Goal: Task Accomplishment & Management: Complete application form

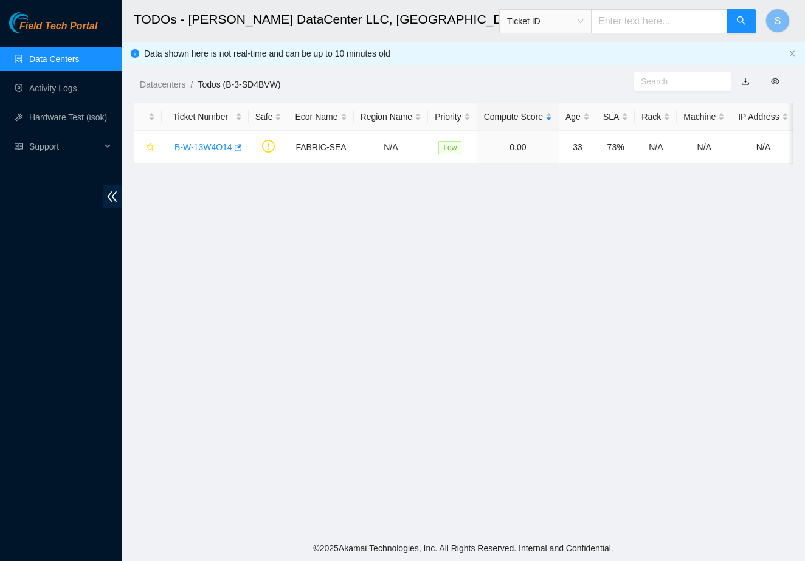
click at [229, 307] on main "TODOs - [PERSON_NAME] DataCenter LLC, [GEOGRAPHIC_DATA], [GEOGRAPHIC_DATA] Tick…" at bounding box center [464, 268] width 684 height 536
click at [120, 339] on div "Field Tech Portal Data Centers Activity Logs Hardware Test (isok) Support" at bounding box center [61, 286] width 122 height 549
click at [37, 84] on link "Activity Logs" at bounding box center [53, 88] width 48 height 10
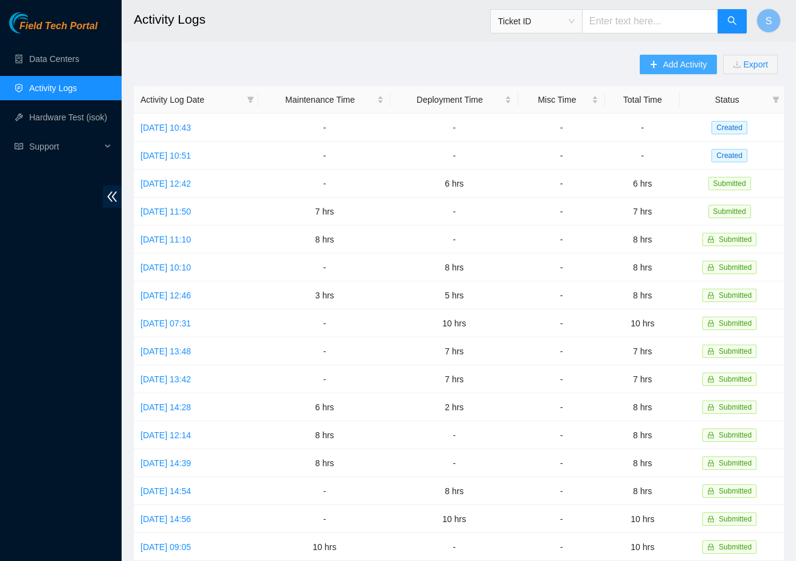
click at [669, 72] on button "Add Activity" at bounding box center [678, 64] width 77 height 19
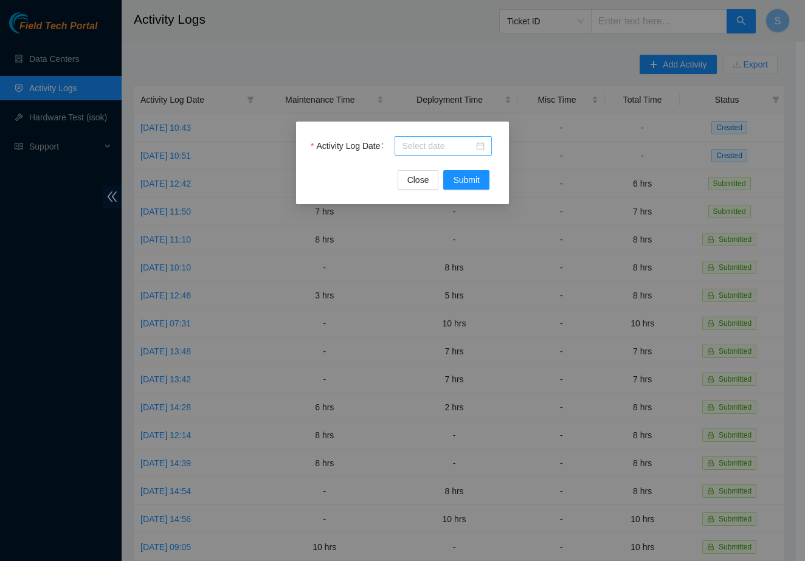
click at [479, 142] on div at bounding box center [443, 145] width 83 height 13
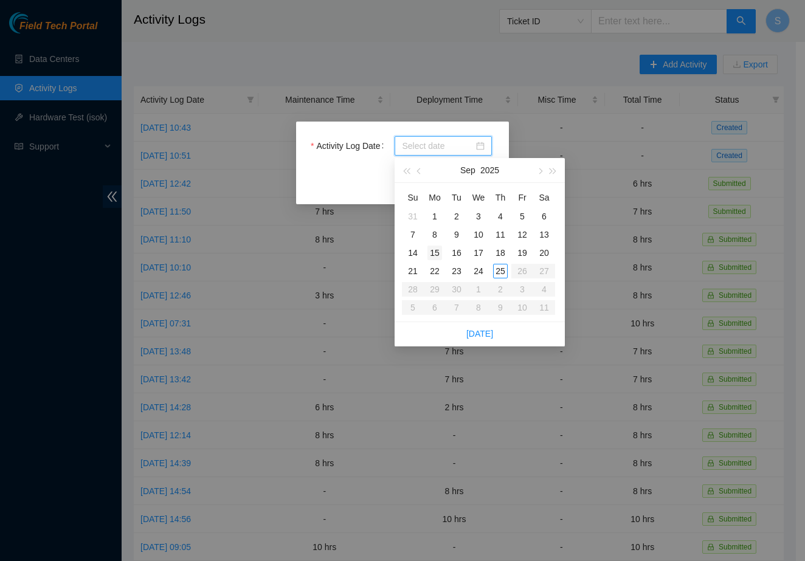
type input "2025-09-01"
type input "2025-09-08"
type input "2025-09-15"
type input "2025-09-22"
type input "2025-09-23"
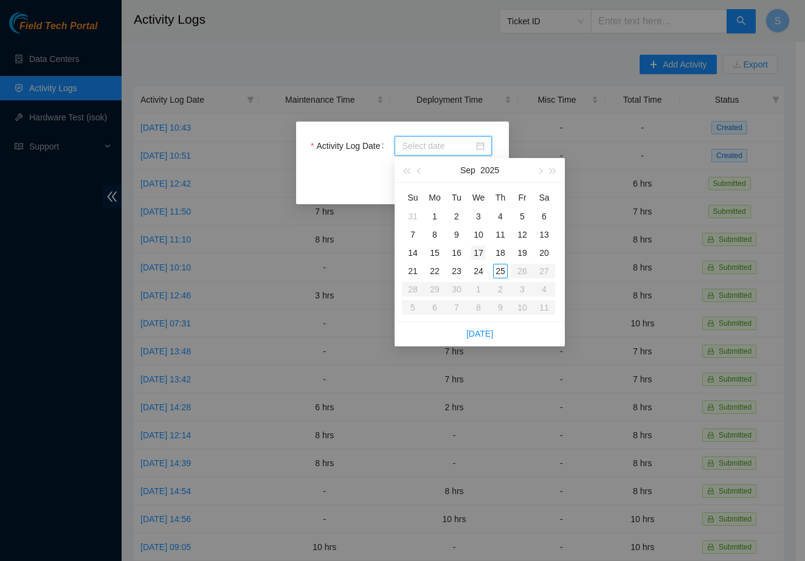
type input "2025-09-17"
type input "2025-09-24"
type input "2025-09-25"
type input "2025-09-24"
type input "2025-09-25"
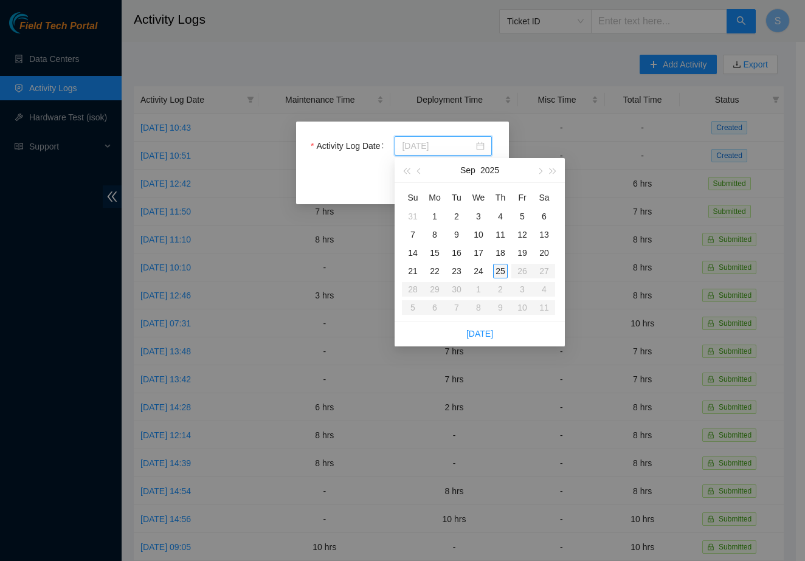
click at [504, 269] on div "25" at bounding box center [500, 271] width 15 height 15
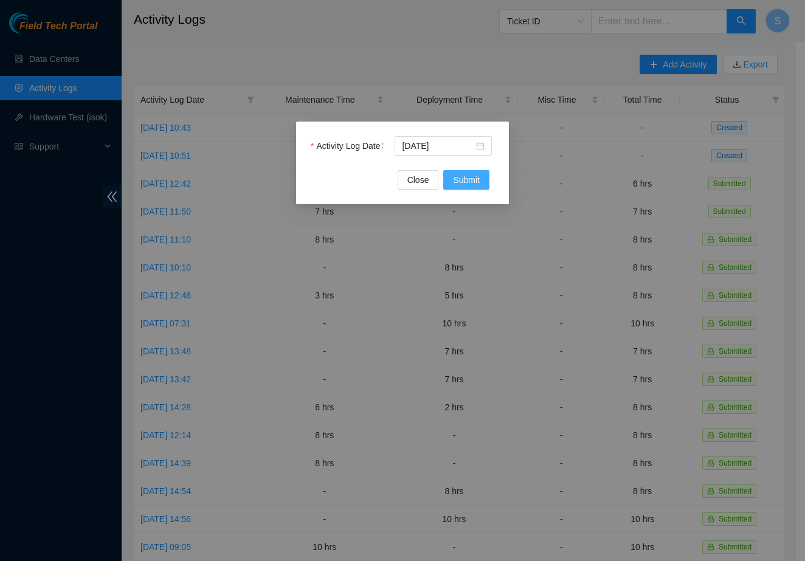
drag, startPoint x: 485, startPoint y: 186, endPoint x: 469, endPoint y: 184, distance: 15.9
click at [485, 186] on button "Submit" at bounding box center [466, 179] width 46 height 19
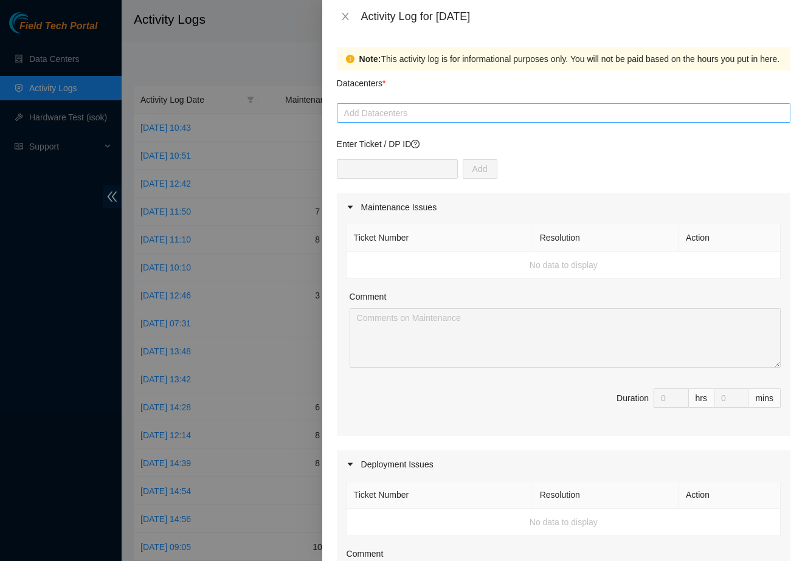
click at [414, 119] on div at bounding box center [564, 113] width 448 height 15
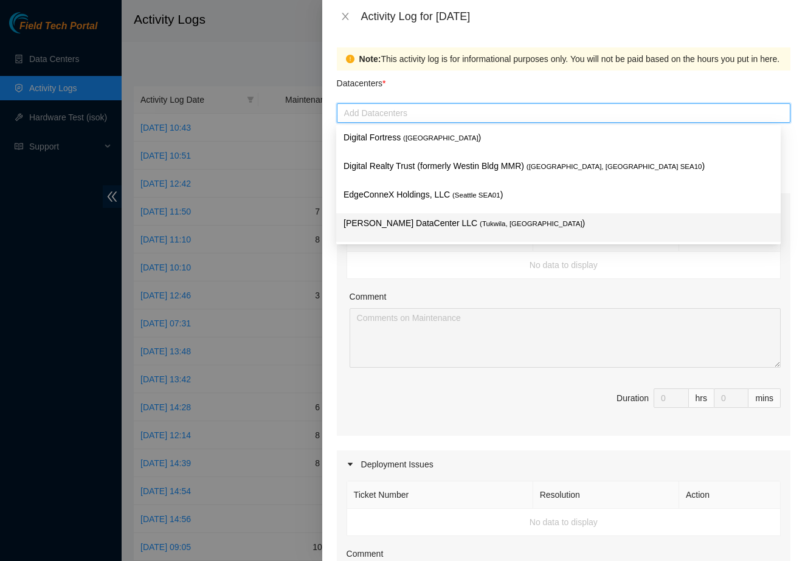
click at [407, 221] on p "Sabey DataCenter LLC ( Tukwila, WA )" at bounding box center [559, 224] width 430 height 14
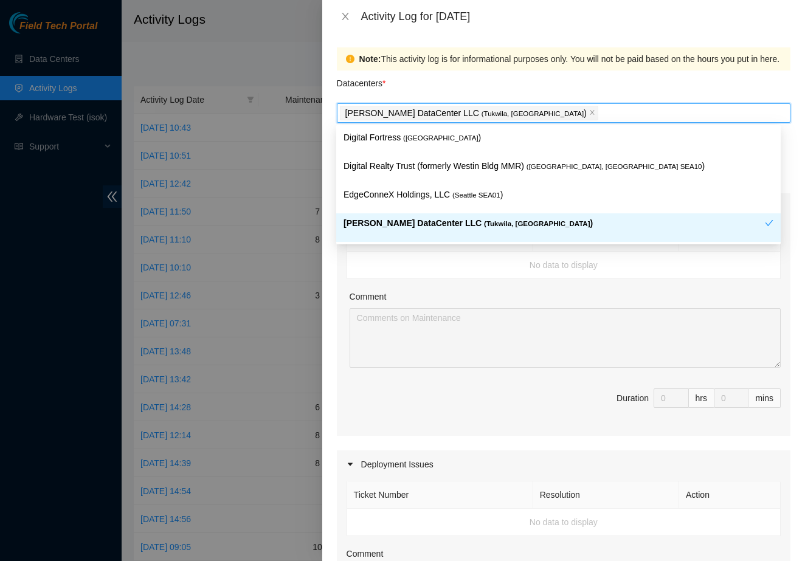
click at [341, 290] on div "Ticket Number Resolution Action No data to display Comment Duration 0 hrs 0 mins" at bounding box center [564, 328] width 454 height 215
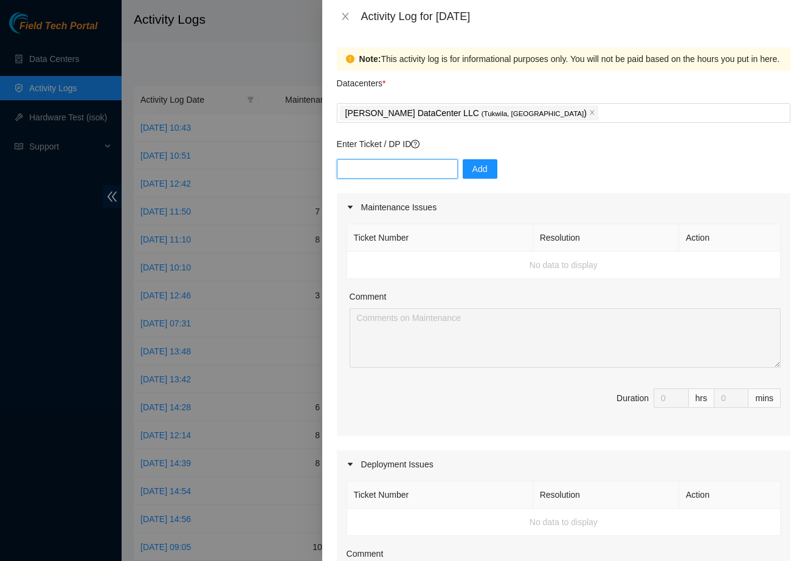
click at [415, 177] on input "text" at bounding box center [397, 168] width 121 height 19
type input "DP85242"
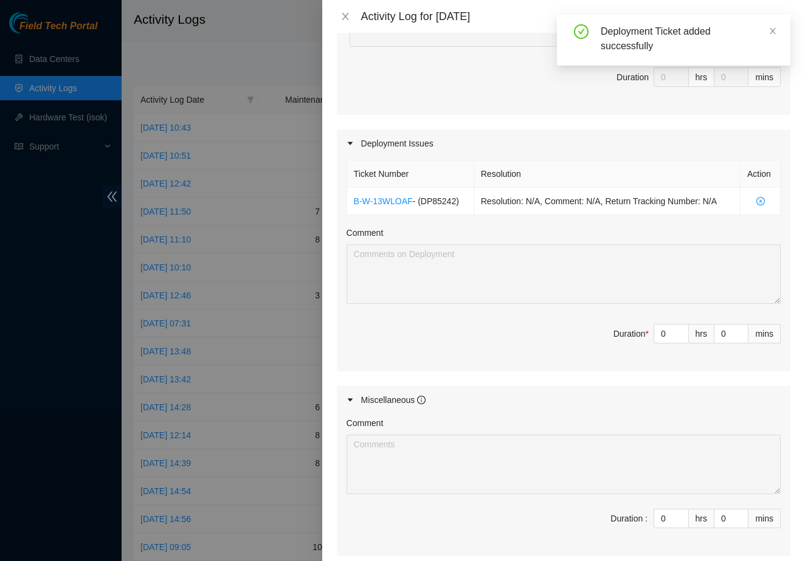
scroll to position [335, 0]
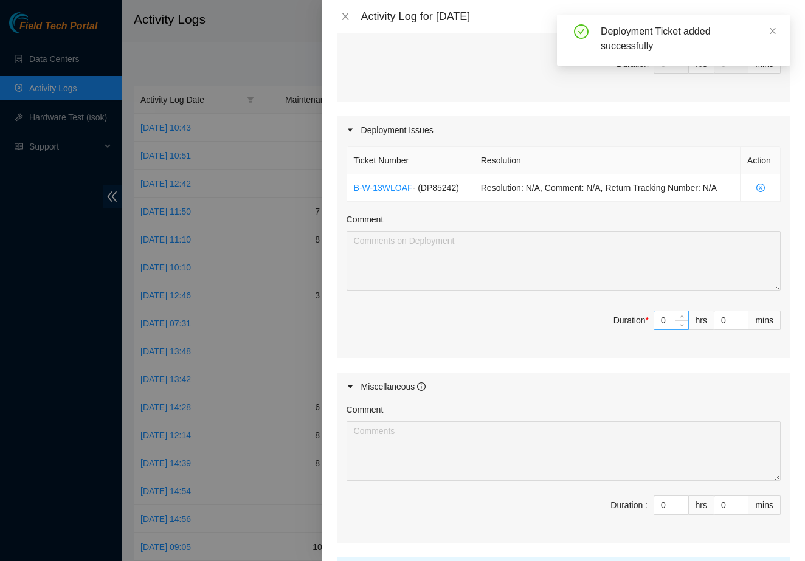
click at [664, 319] on input "0" at bounding box center [672, 320] width 34 height 18
type input "6"
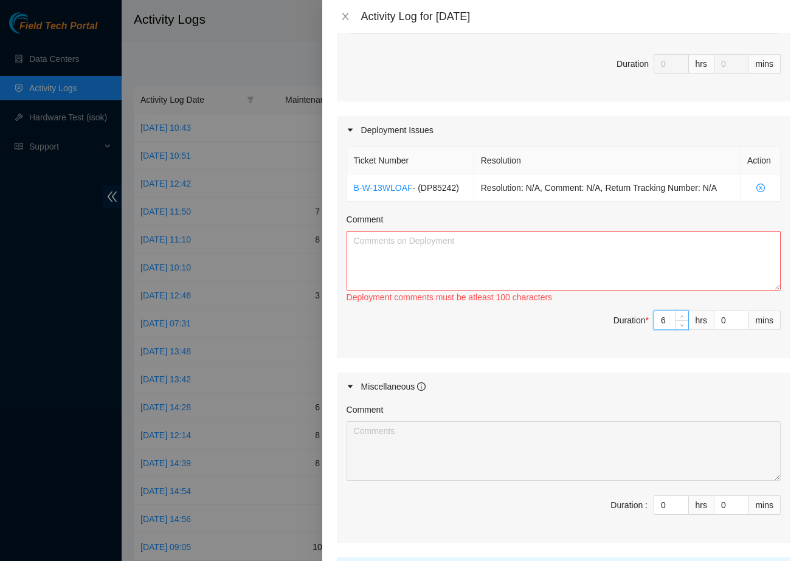
type input "6"
click at [486, 262] on textarea "Comment" at bounding box center [564, 261] width 434 height 60
type textarea "/"
type textarea "C"
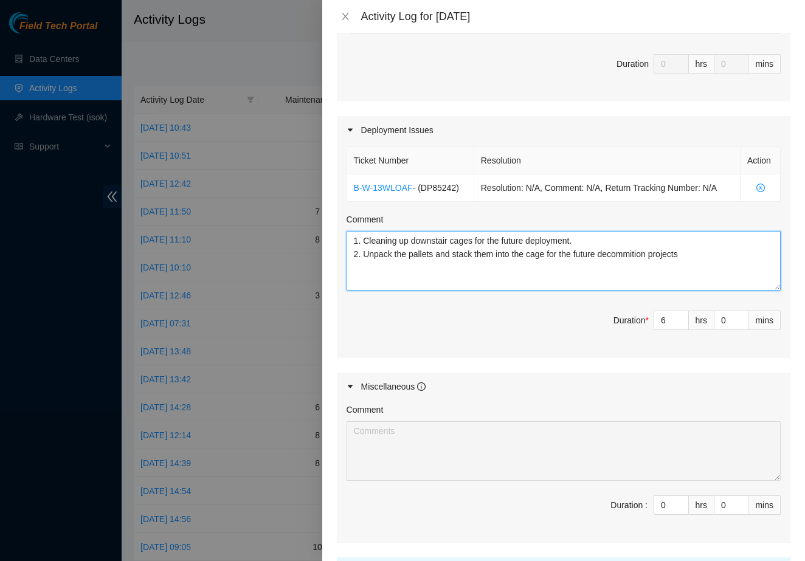
click at [631, 255] on textarea "1. Cleaning up downstair cages for the future deployment. 2. Unpack the pallets…" at bounding box center [564, 261] width 434 height 60
click at [649, 252] on textarea "1. Cleaning up downstair cages for the future deployment. 2. Unpack the pallets…" at bounding box center [564, 261] width 434 height 60
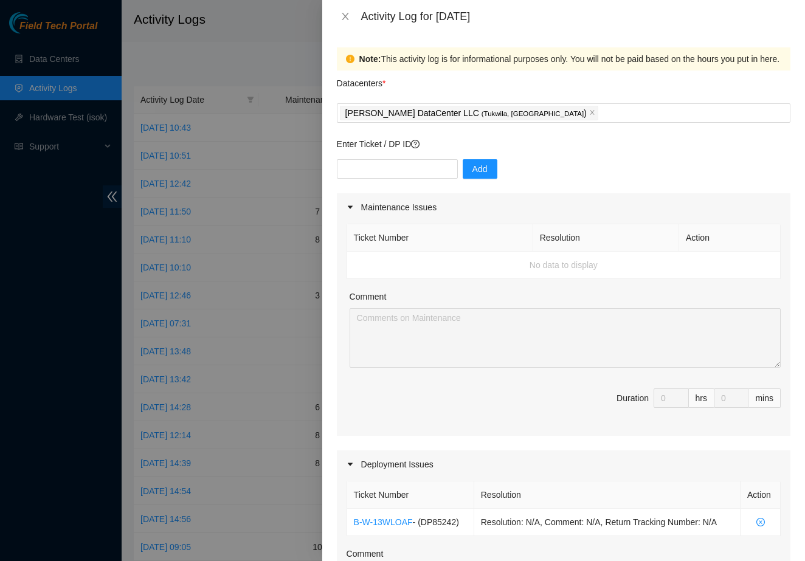
scroll to position [450, 0]
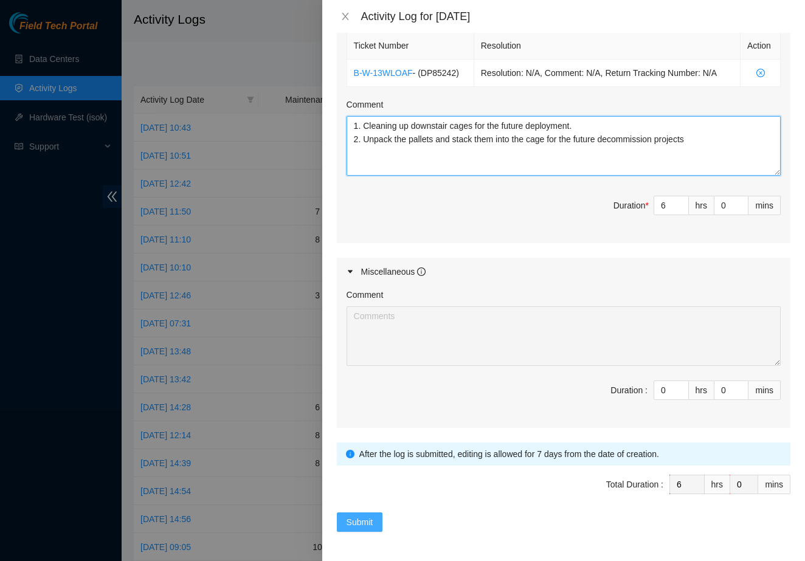
type textarea "1. Cleaning up downstair cages for the future deployment. 2. Unpack the pallets…"
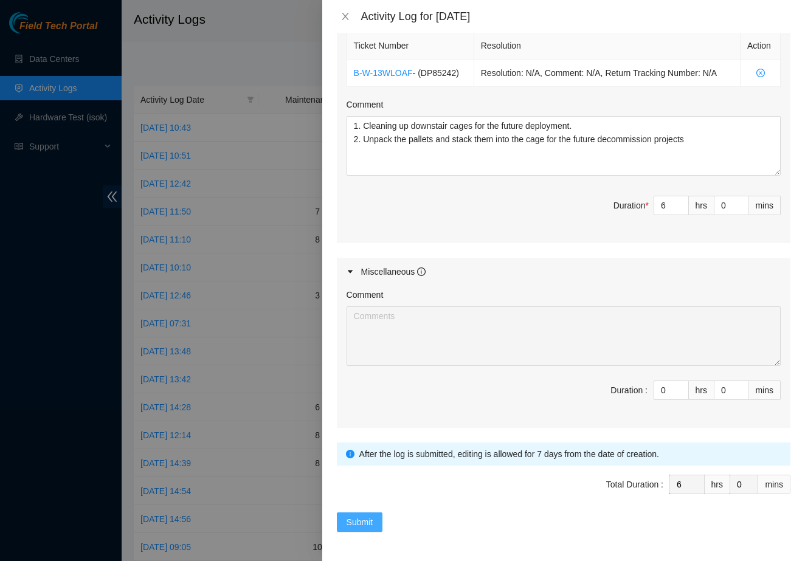
click at [349, 525] on span "Submit" at bounding box center [360, 522] width 27 height 13
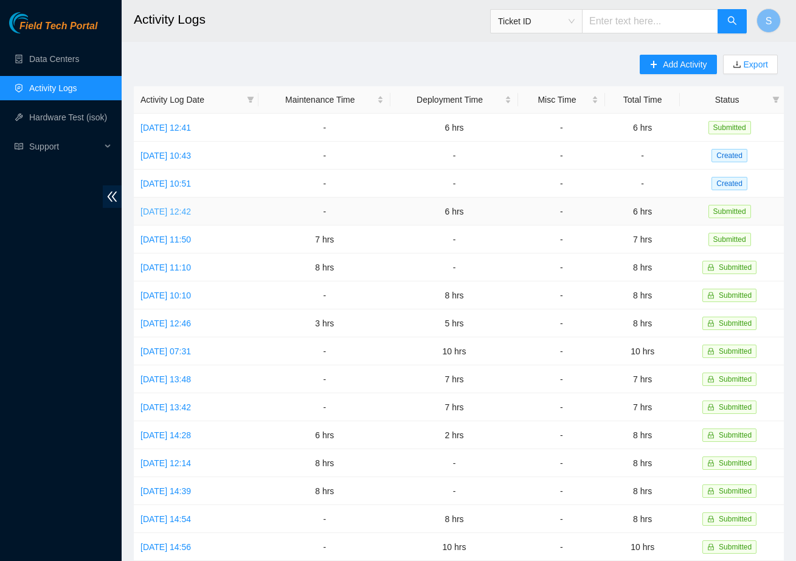
click at [191, 211] on link "Mon, 22 Sep 2025 12:42" at bounding box center [166, 212] width 50 height 10
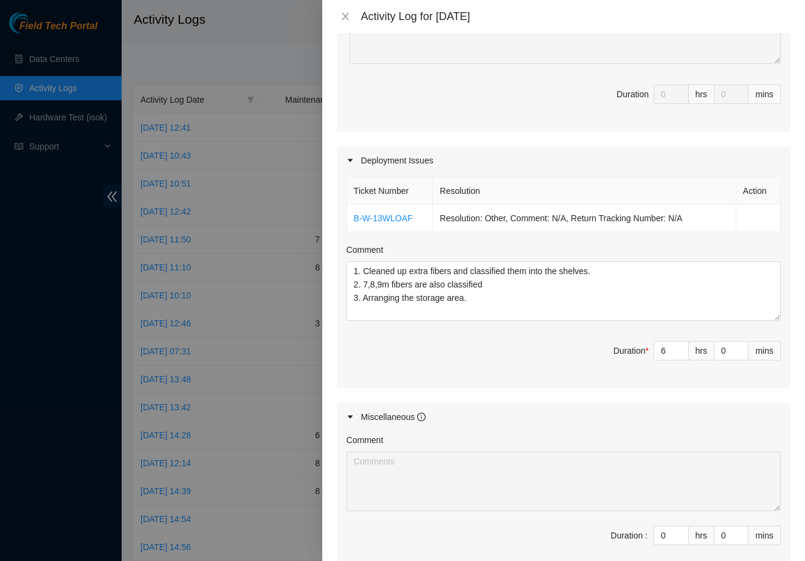
scroll to position [310, 0]
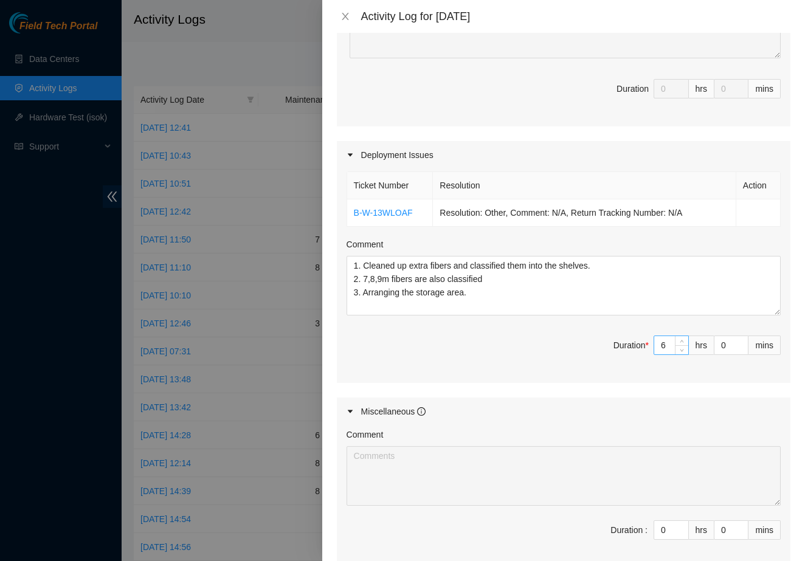
click at [661, 352] on input "6" at bounding box center [672, 345] width 34 height 18
type input "0"
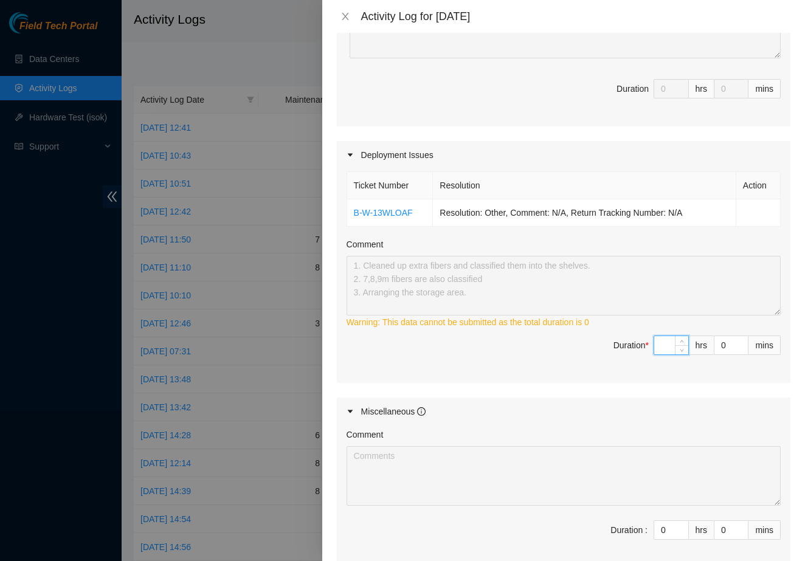
type input "7"
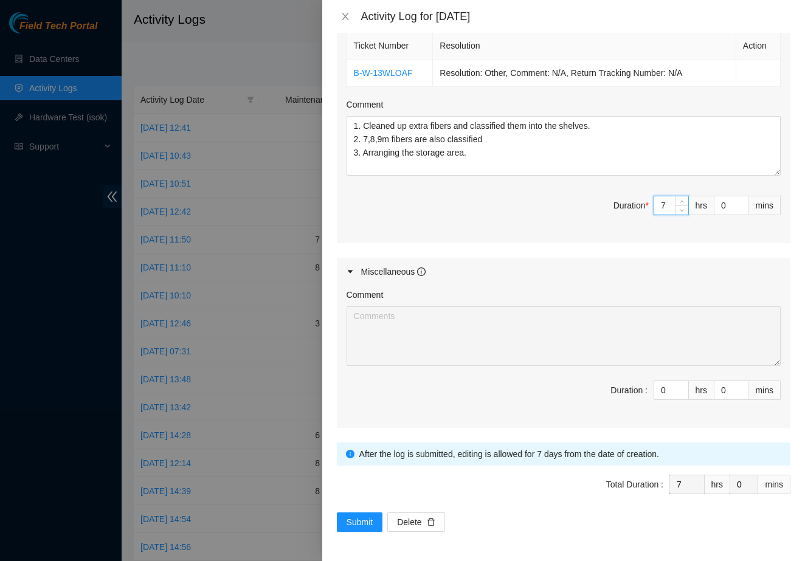
scroll to position [450, 0]
type input "7"
click at [352, 522] on span "Submit" at bounding box center [360, 522] width 27 height 13
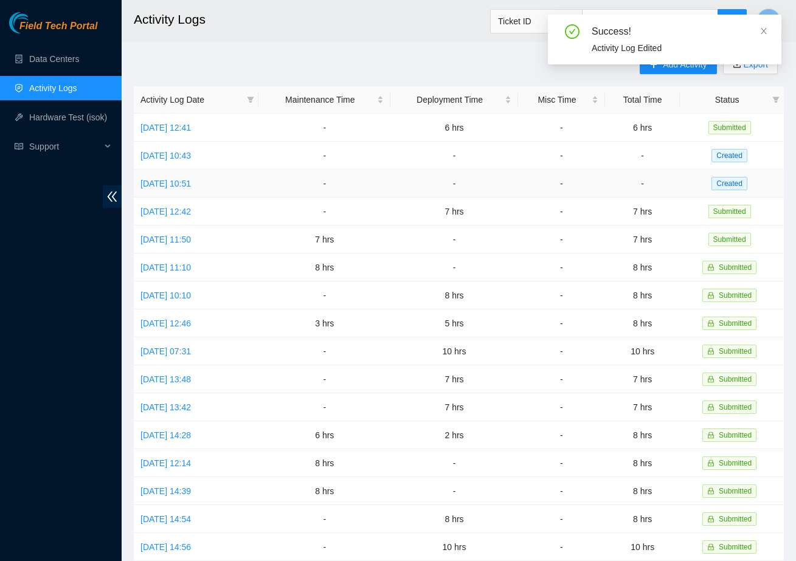
click at [177, 189] on td "Tue, 23 Sep 2025 10:51" at bounding box center [196, 184] width 125 height 28
click at [184, 180] on link "Tue, 23 Sep 2025 10:51" at bounding box center [166, 184] width 50 height 10
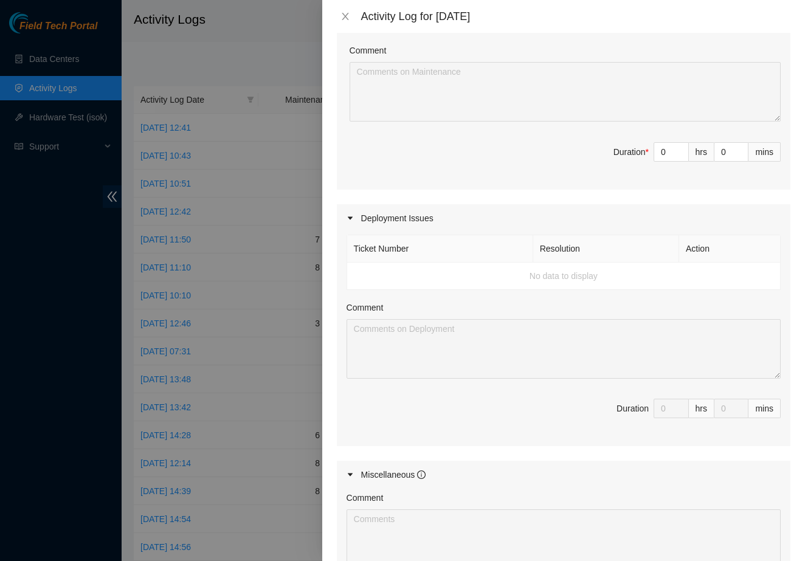
scroll to position [397, 0]
click at [664, 158] on input "0" at bounding box center [672, 149] width 34 height 18
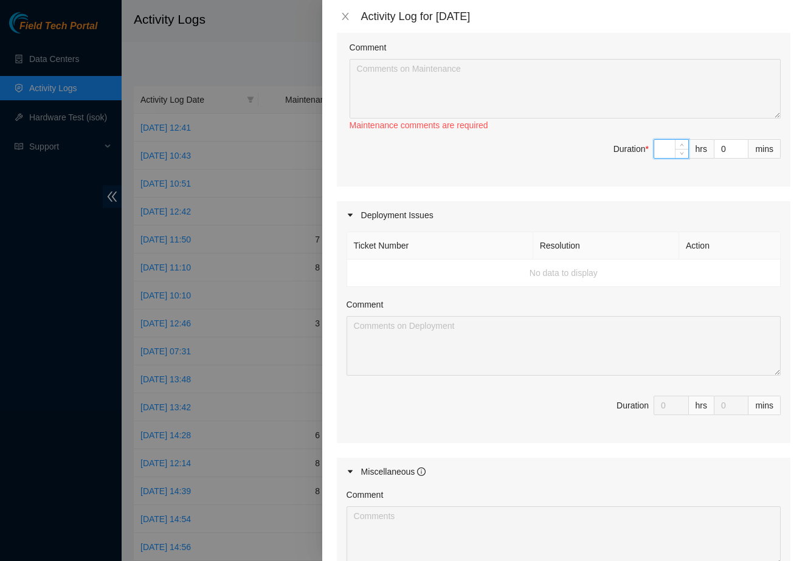
type input "8"
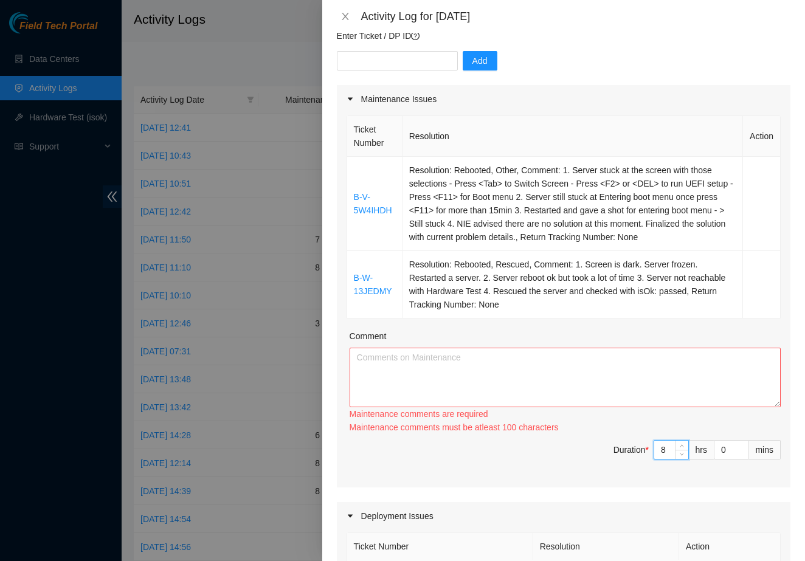
scroll to position [68, 0]
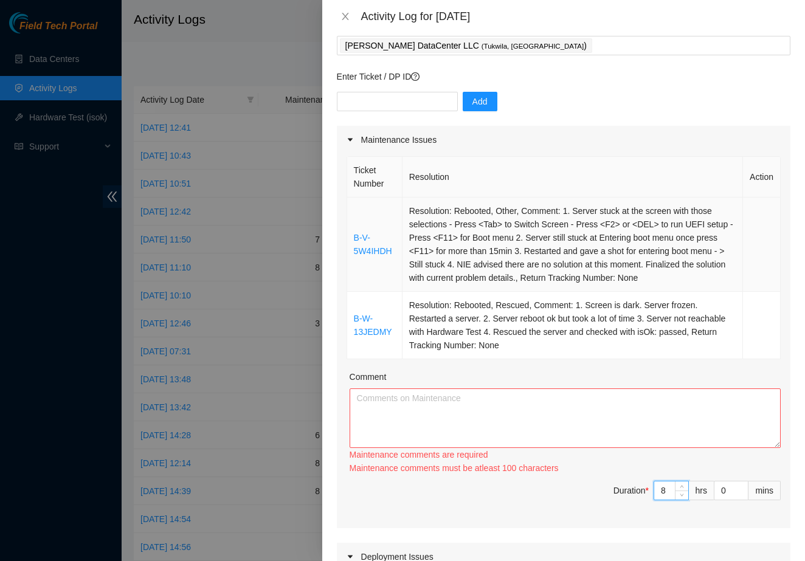
type input "8"
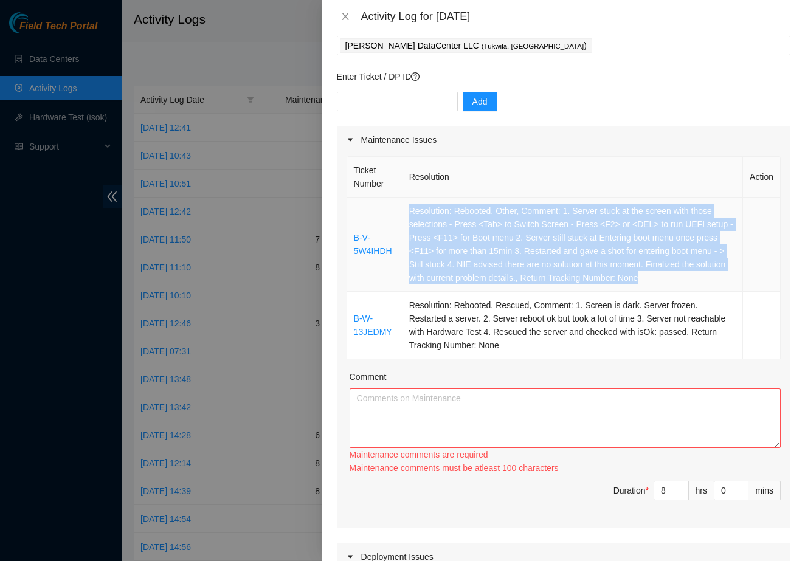
copy td "Resolution: Rebooted, Other, Comment: 1. Server stuck at the screen with those …"
drag, startPoint x: 457, startPoint y: 290, endPoint x: 407, endPoint y: 211, distance: 93.0
click at [407, 211] on td "Resolution: Rebooted, Other, Comment: 1. Server stuck at the screen with those …" at bounding box center [573, 245] width 341 height 94
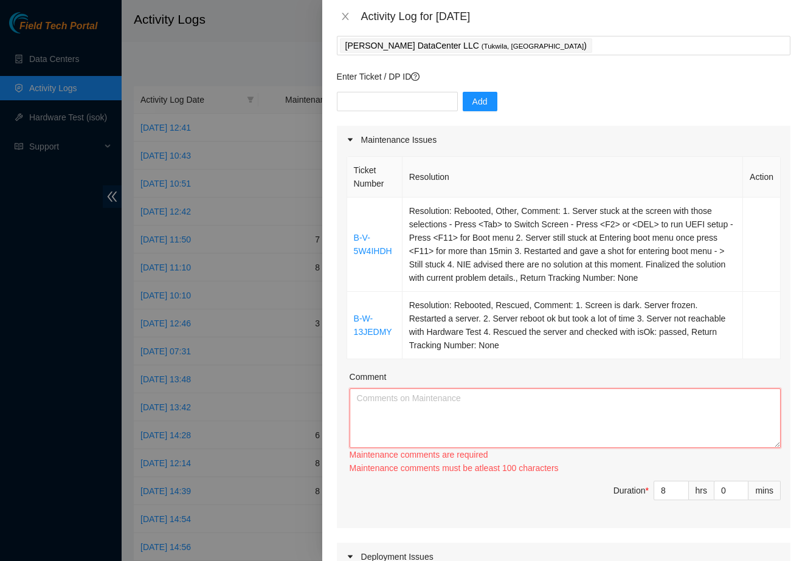
click at [372, 417] on textarea "Comment" at bounding box center [565, 419] width 431 height 60
paste textarea "Resolution: Rebooted, Other, Comment: 1. Server stuck at the screen with those …"
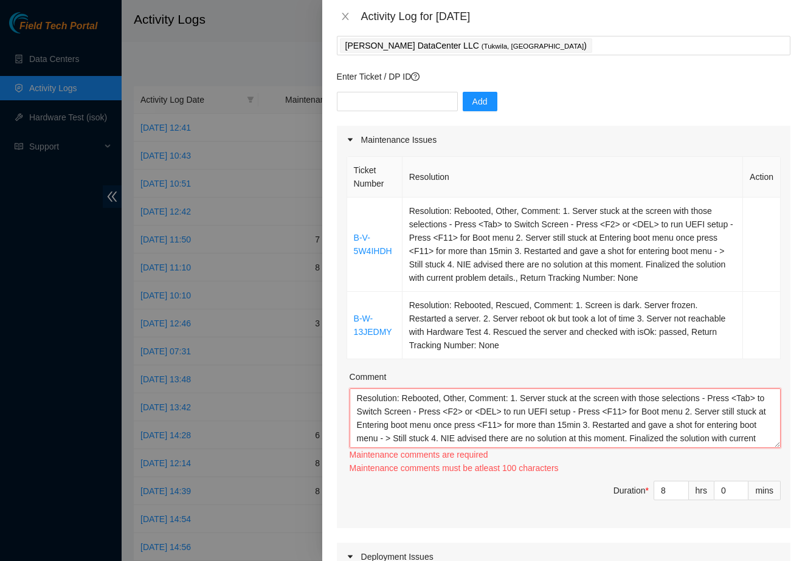
scroll to position [10, 0]
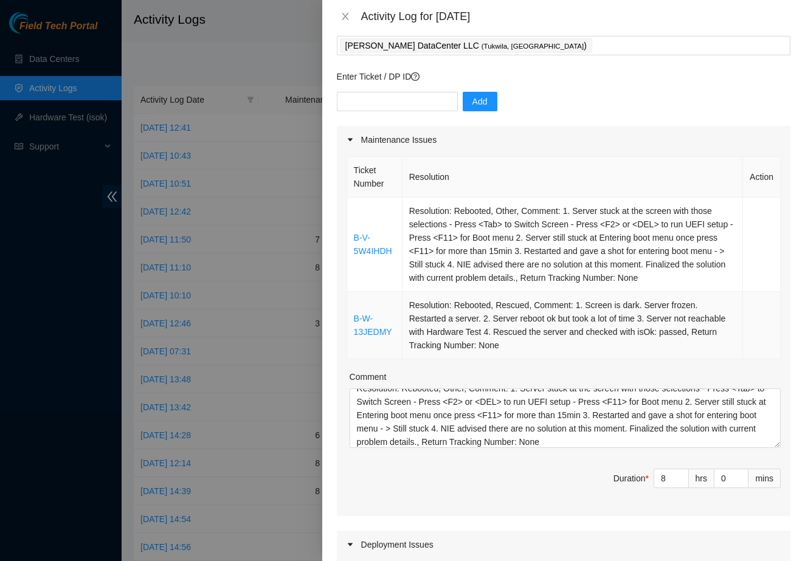
click at [571, 359] on td "Resolution: Rebooted, Rescued, Comment: 1. Screen is dark. Server frozen. Resta…" at bounding box center [573, 326] width 341 height 68
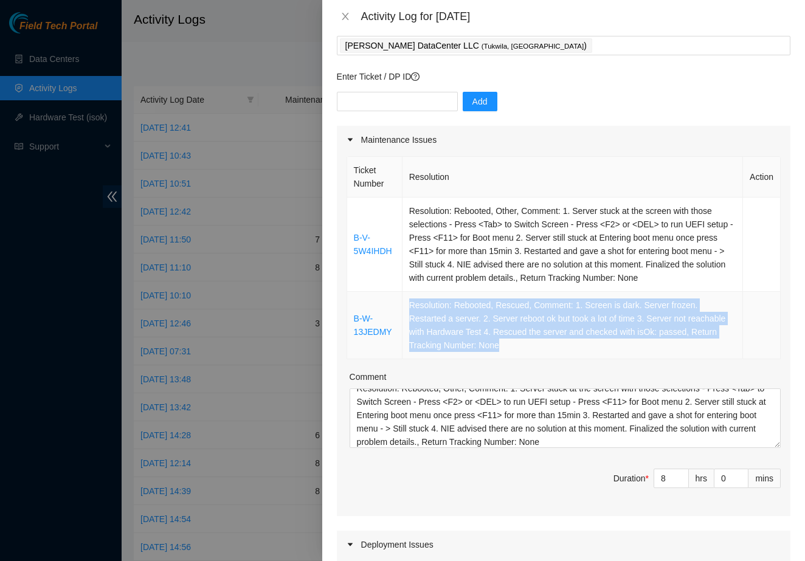
copy td "Resolution: Rebooted, Rescued, Comment: 1. Screen is dark. Server frozen. Resta…"
drag, startPoint x: 571, startPoint y: 359, endPoint x: 409, endPoint y: 322, distance: 166.0
click at [409, 322] on td "Resolution: Rebooted, Rescued, Comment: 1. Screen is dark. Server frozen. Resta…" at bounding box center [573, 326] width 341 height 68
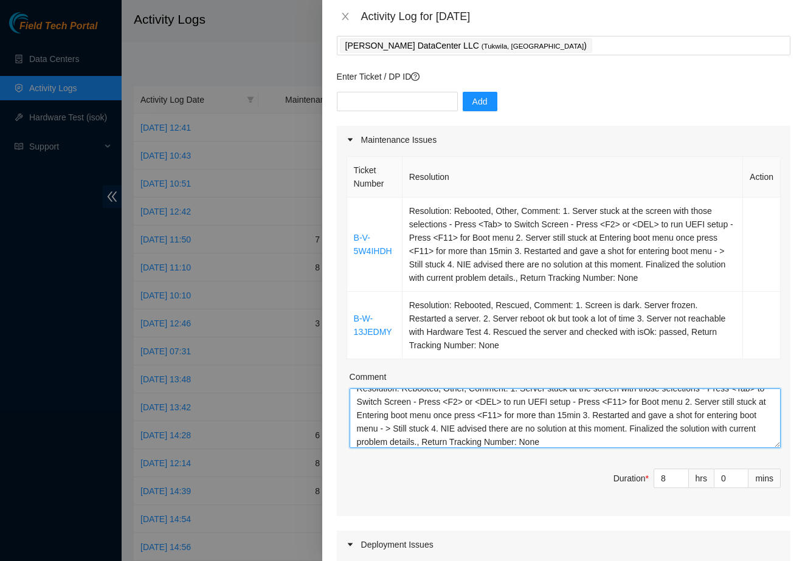
click at [684, 448] on textarea "Resolution: Rebooted, Other, Comment: 1. Server stuck at the screen with those …" at bounding box center [565, 419] width 431 height 60
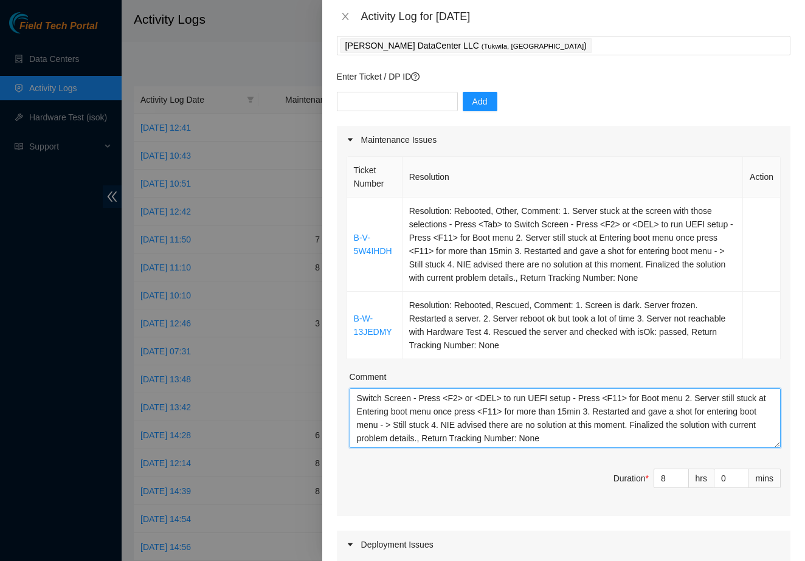
paste textarea "Resolution: Rebooted, Rescued, Comment: 1. Screen is dark. Server frozen. Resta…"
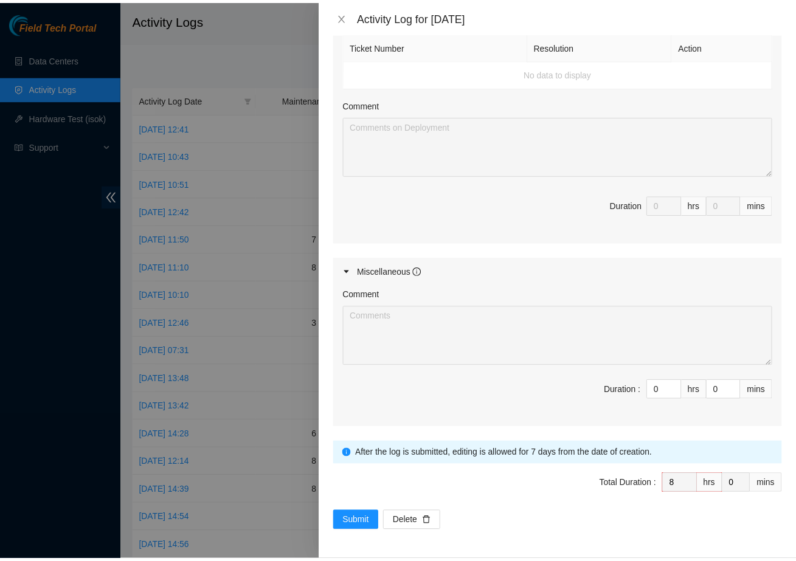
scroll to position [611, 0]
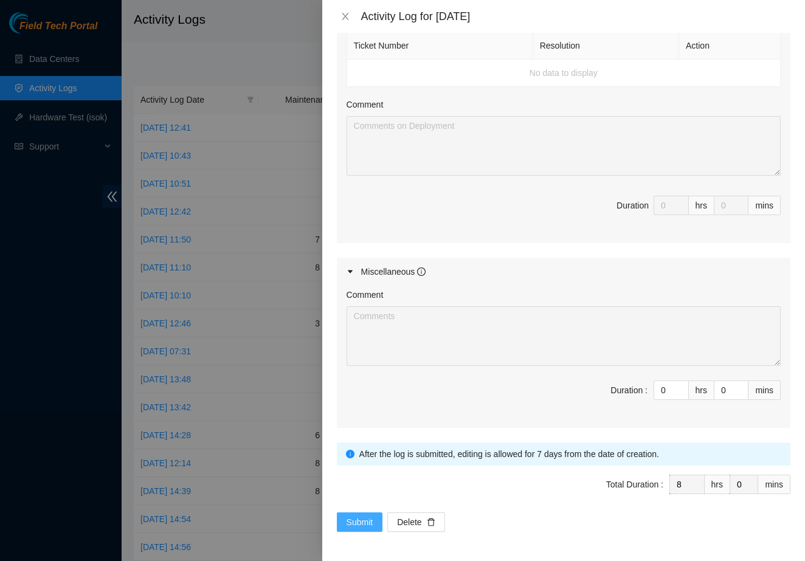
type textarea "Resolution: Rebooted, Other, Comment: 1. Server stuck at the screen with those …"
click at [351, 524] on span "Submit" at bounding box center [360, 522] width 27 height 13
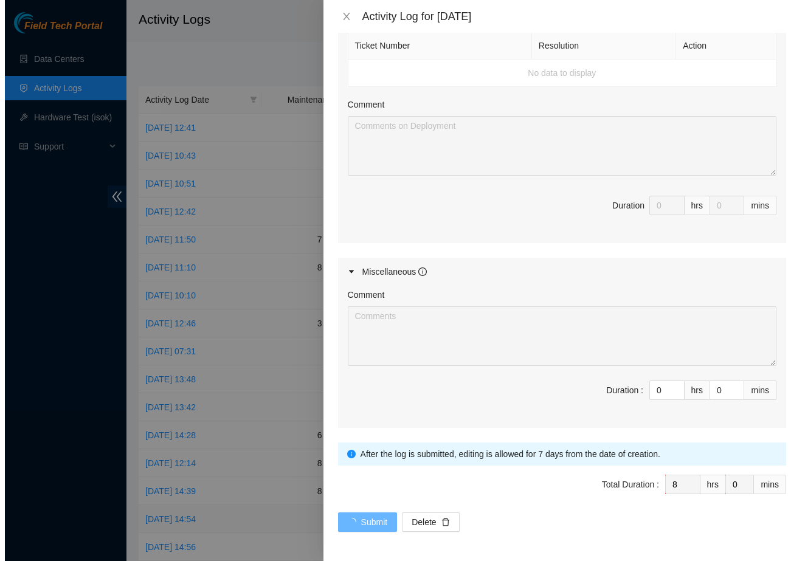
scroll to position [0, 0]
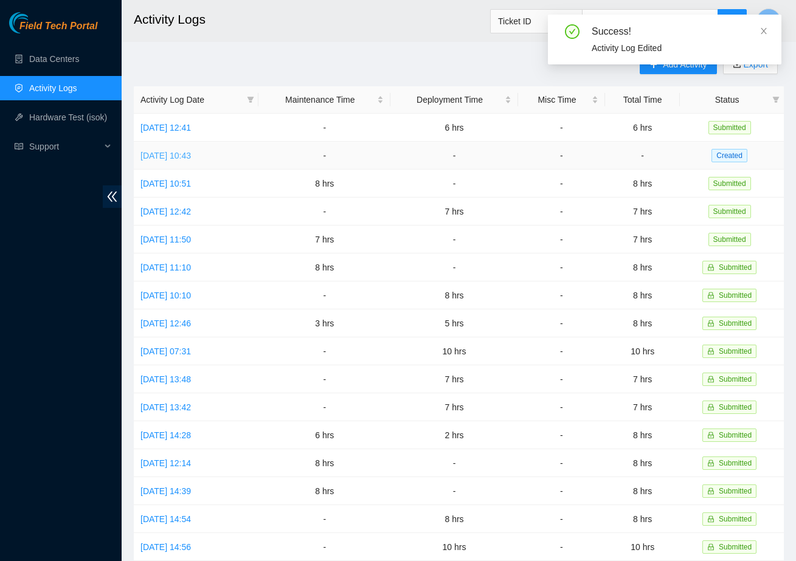
click at [164, 158] on link "Wed, 24 Sep 2025 10:43" at bounding box center [166, 156] width 50 height 10
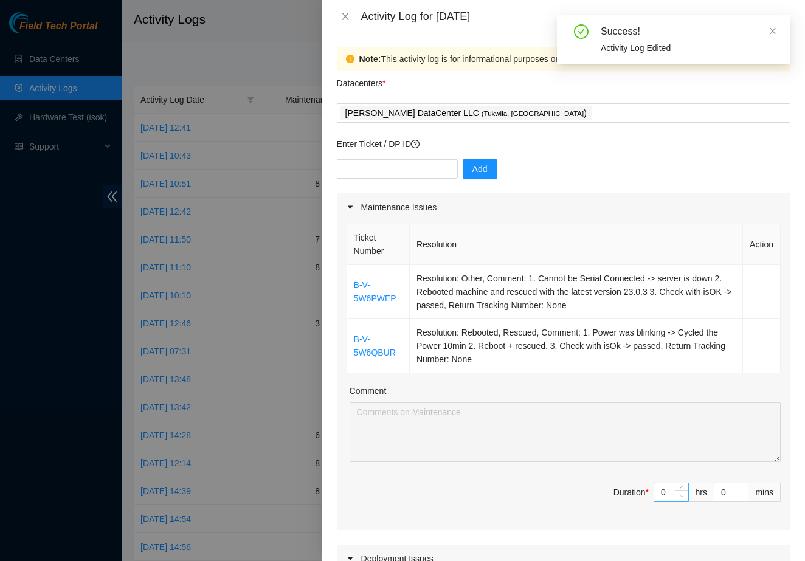
click at [675, 492] on span "Decrease Value" at bounding box center [681, 496] width 13 height 11
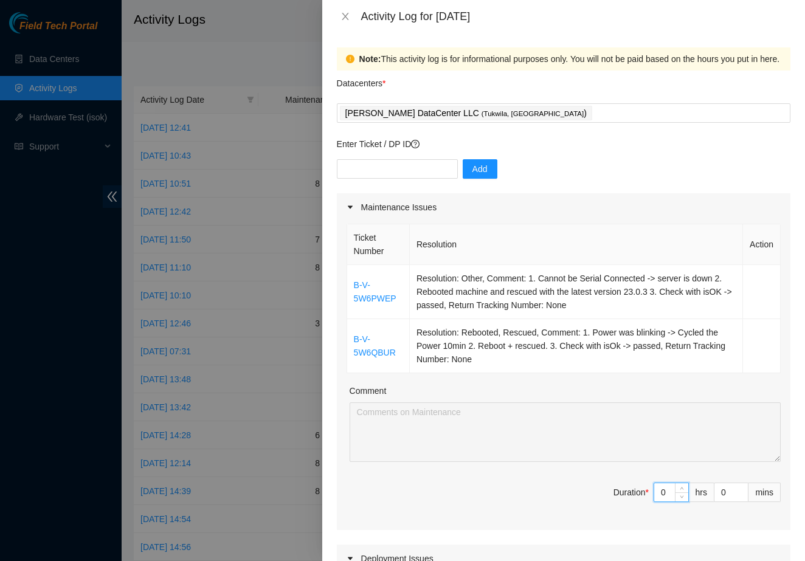
click at [658, 495] on input "0" at bounding box center [672, 493] width 34 height 18
type input "8"
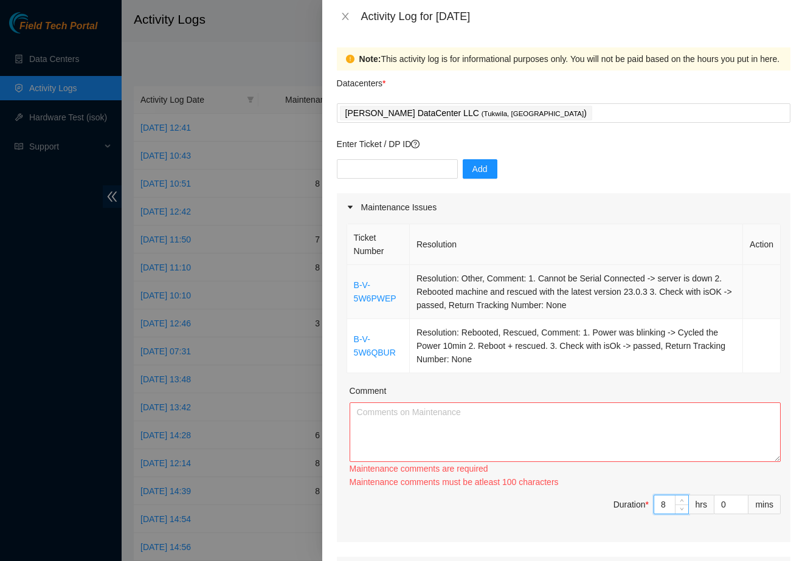
type input "8"
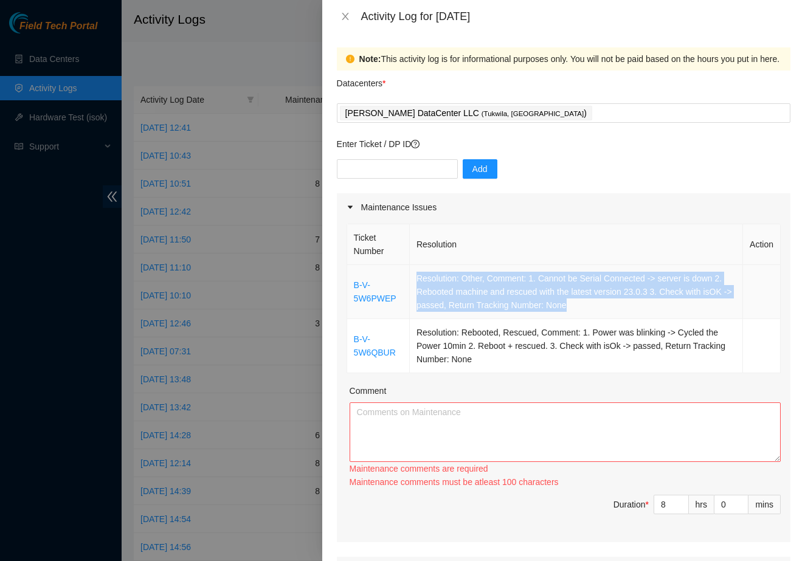
drag, startPoint x: 610, startPoint y: 309, endPoint x: 407, endPoint y: 275, distance: 206.0
click at [410, 275] on td "Resolution: Other, Comment: 1. Cannot be Serial Connected -> server is down 2. …" at bounding box center [576, 292] width 333 height 54
copy td "Resolution: Other, Comment: 1. Cannot be Serial Connected -> server is down 2. …"
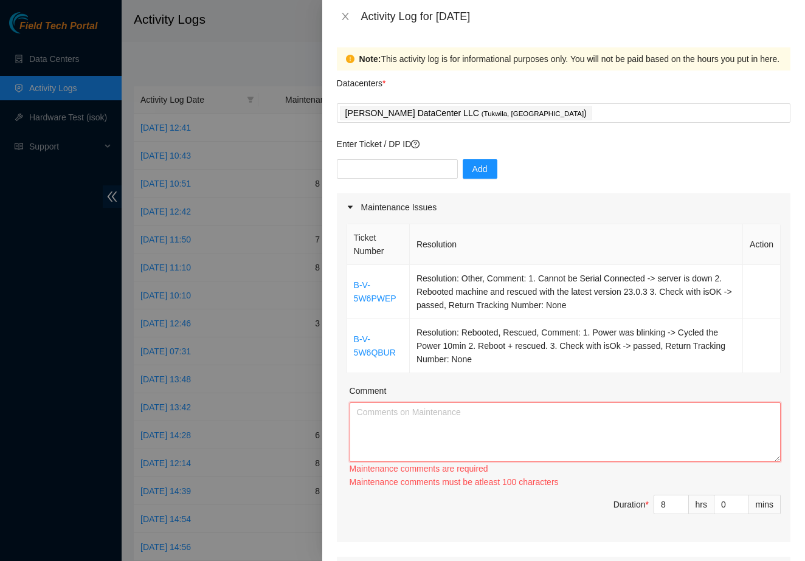
click at [373, 412] on textarea "Comment" at bounding box center [565, 433] width 431 height 60
paste textarea "Resolution: Other, Comment: 1. Cannot be Serial Connected -> server is down 2. …"
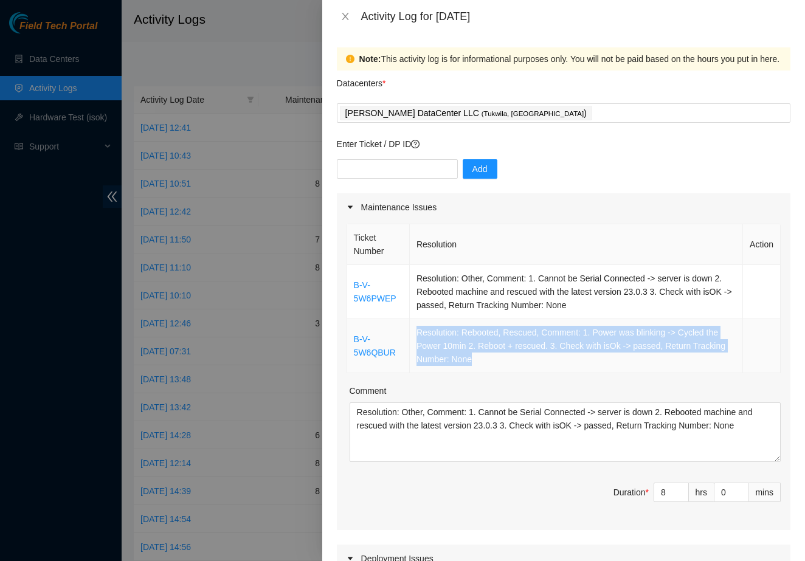
drag, startPoint x: 510, startPoint y: 361, endPoint x: 409, endPoint y: 335, distance: 104.7
click at [410, 335] on td "Resolution: Rebooted, Rescued, Comment: 1. Power was blinking -> Cycled the Pow…" at bounding box center [576, 346] width 333 height 54
copy td "Resolution: Rebooted, Rescued, Comment: 1. Power was blinking -> Cycled the Pow…"
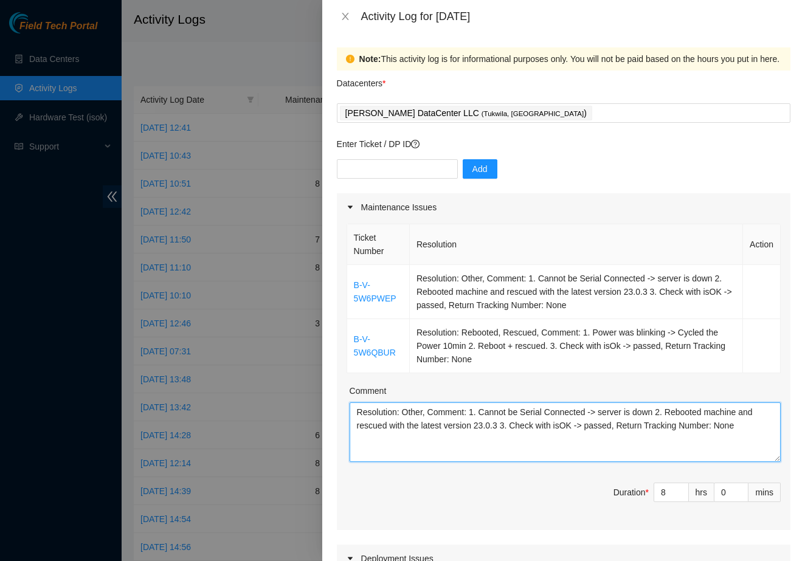
click at [410, 443] on textarea "Resolution: Other, Comment: 1. Cannot be Serial Connected -> server is down 2. …" at bounding box center [565, 433] width 431 height 60
paste textarea "Resolution: Rebooted, Rescued, Comment: 1. Power was blinking -> Cycled the Pow…"
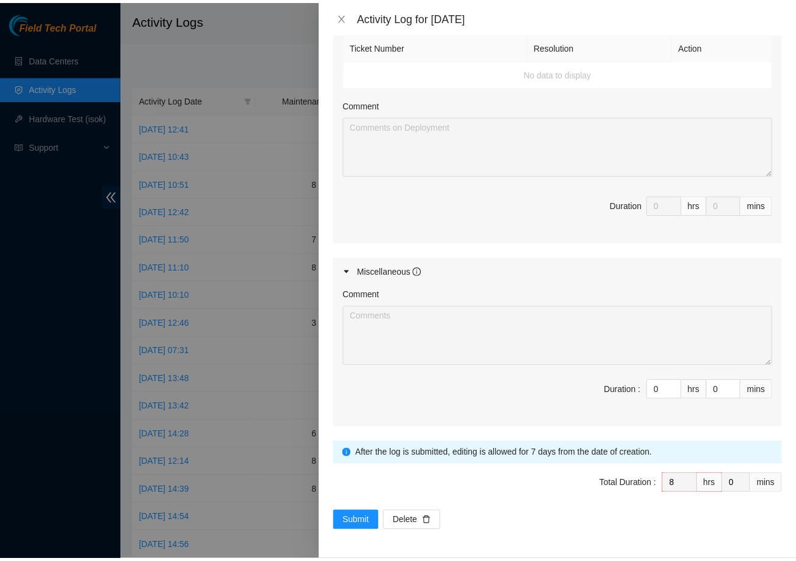
scroll to position [544, 0]
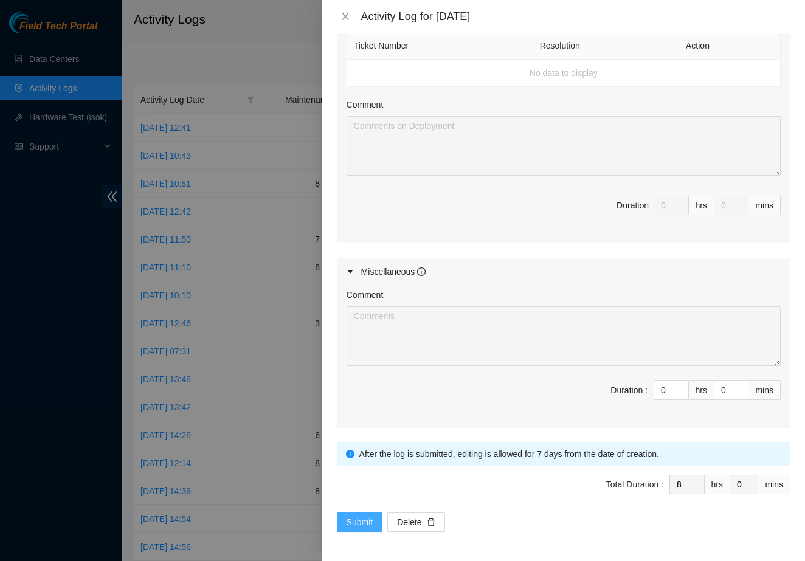
type textarea "Resolution: Other, Comment: 1. Cannot be Serial Connected -> server is down 2. …"
click at [347, 529] on span "Submit" at bounding box center [360, 522] width 27 height 13
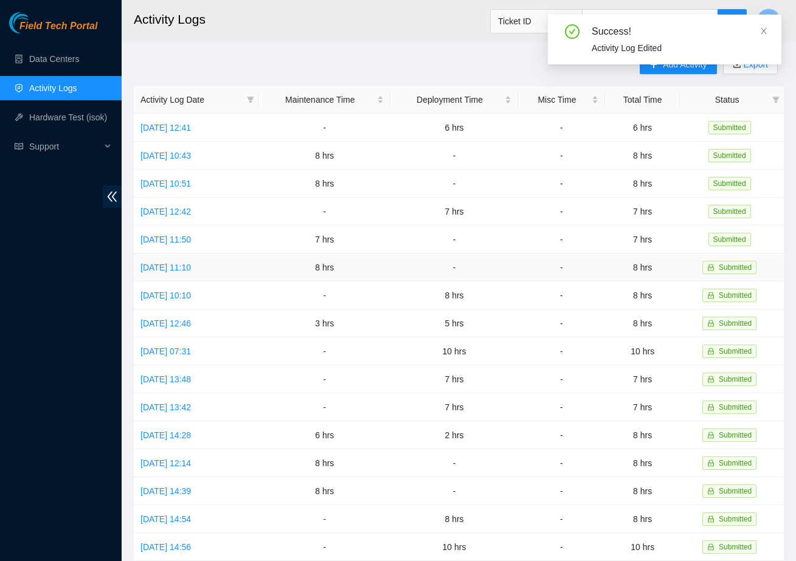
scroll to position [0, 0]
